Goal: Information Seeking & Learning: Find contact information

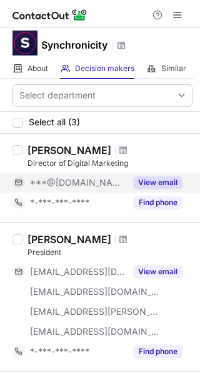
click at [134, 183] on button "View email" at bounding box center [157, 182] width 49 height 12
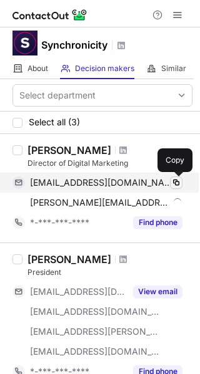
click at [171, 183] on span at bounding box center [176, 183] width 10 height 10
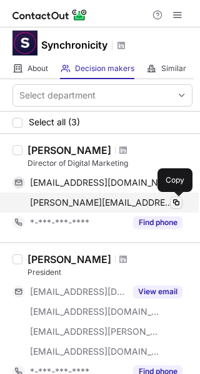
click at [173, 200] on span at bounding box center [176, 203] width 10 height 10
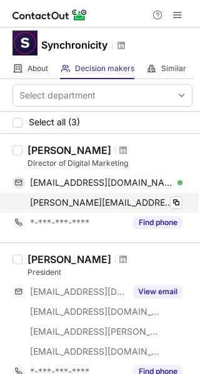
click at [161, 203] on div "susanne@syncdesigns.com Verified" at bounding box center [106, 202] width 152 height 11
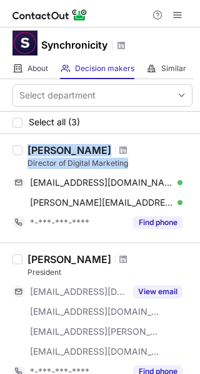
drag, startPoint x: 131, startPoint y: 161, endPoint x: 22, endPoint y: 152, distance: 108.8
click at [22, 152] on div "Susanne Mulligan Director of Digital Marketing susannelmulligan@gmail.com Verif…" at bounding box center [107, 188] width 170 height 89
copy div "Susanne Mulligan Director of Digital Marketing"
click at [124, 150] on span at bounding box center [122, 150] width 7 height 10
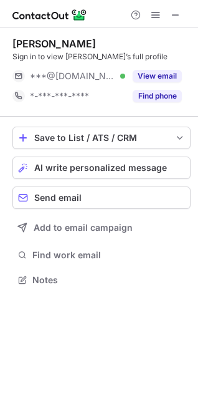
scroll to position [271, 198]
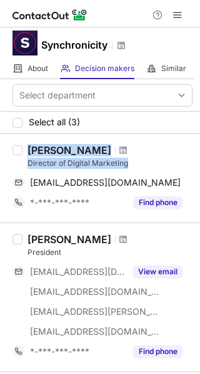
drag, startPoint x: 133, startPoint y: 161, endPoint x: 24, endPoint y: 150, distance: 109.0
click at [24, 150] on div "[PERSON_NAME] Director of Digital Marketing [EMAIL_ADDRESS][DOMAIN_NAME] Copy *…" at bounding box center [107, 178] width 170 height 69
copy div "[PERSON_NAME] Director of Digital Marketing"
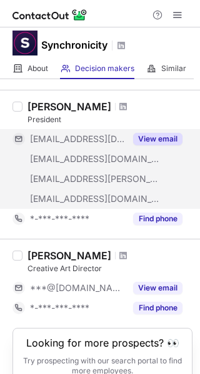
scroll to position [136, 0]
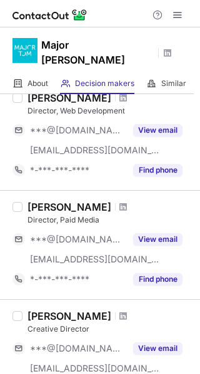
scroll to position [853, 0]
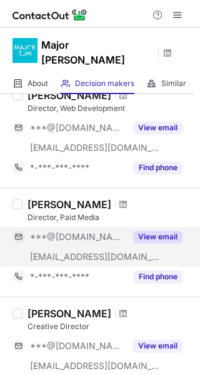
click at [94, 231] on span "***@[DOMAIN_NAME]" at bounding box center [77, 236] width 95 height 11
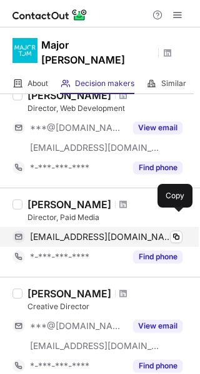
click at [160, 231] on div "aaronwardmedia@gmail.com Verified" at bounding box center [106, 236] width 152 height 11
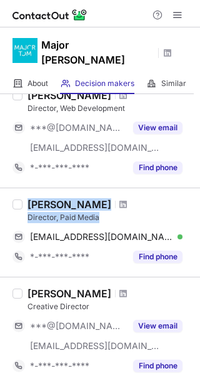
drag, startPoint x: 103, startPoint y: 201, endPoint x: 22, endPoint y: 181, distance: 83.0
click at [22, 188] on div "Aaron Ward Director, Paid Media aaronwardmedia@gmail.com Verified Copy *-***-**…" at bounding box center [100, 232] width 200 height 89
copy div "Aaron Ward Director, Paid Media"
click at [59, 212] on div "Director, Paid Media" at bounding box center [109, 217] width 165 height 11
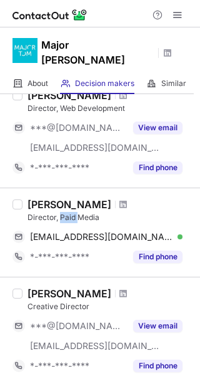
click at [59, 212] on div "Director, Paid Media" at bounding box center [109, 217] width 165 height 11
click at [72, 198] on div "[PERSON_NAME]" at bounding box center [69, 204] width 84 height 12
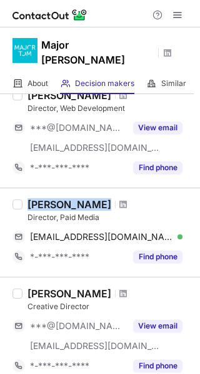
click at [72, 198] on div "[PERSON_NAME]" at bounding box center [69, 204] width 84 height 12
copy div "[PERSON_NAME]"
click at [119, 200] on span at bounding box center [122, 205] width 7 height 10
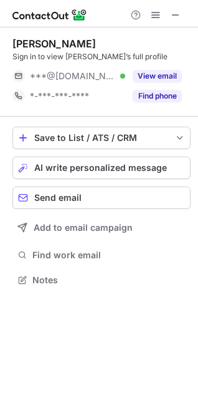
scroll to position [271, 198]
